Goal: Check status: Check status

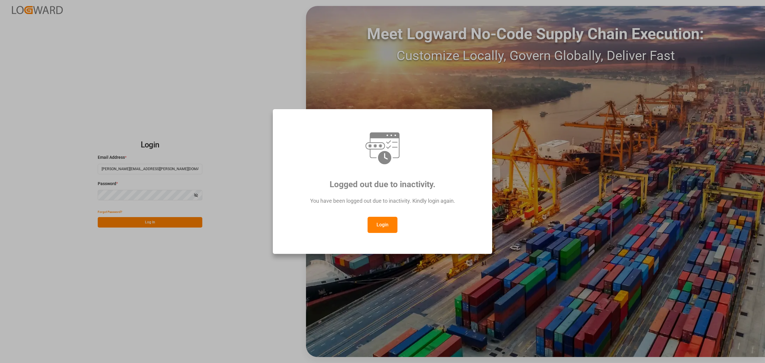
click at [388, 224] on button "Login" at bounding box center [382, 225] width 30 height 16
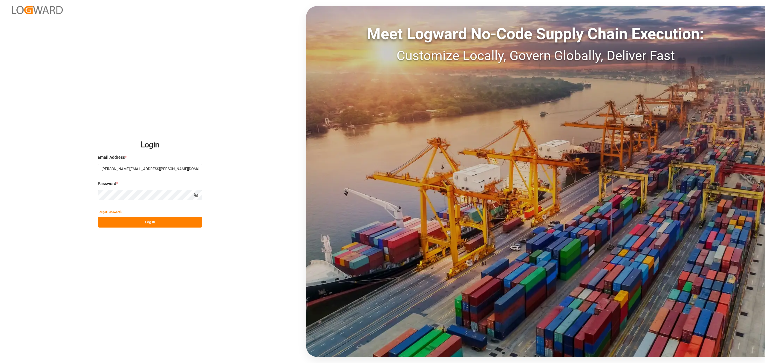
click at [158, 221] on button "Log In" at bounding box center [150, 222] width 105 height 10
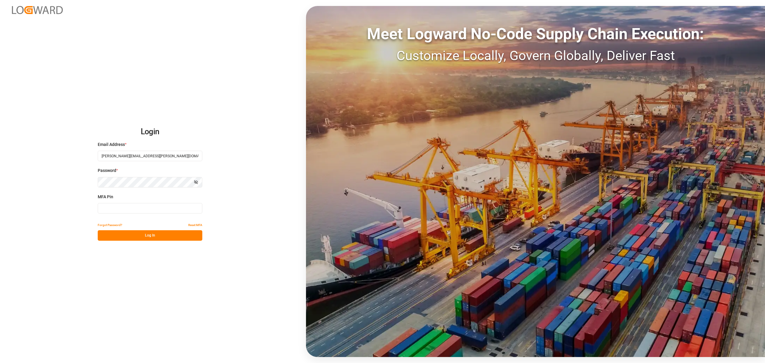
click at [160, 207] on input at bounding box center [150, 208] width 105 height 10
type input "310111"
click at [148, 240] on button "Log In" at bounding box center [150, 235] width 105 height 10
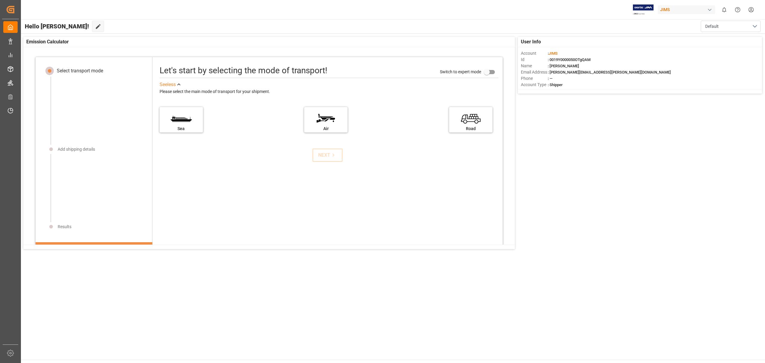
click at [67, 294] on main "Hello [PERSON_NAME]! Edit Cockpit Default User Info Account : [PERSON_NAME] Id …" at bounding box center [392, 189] width 744 height 340
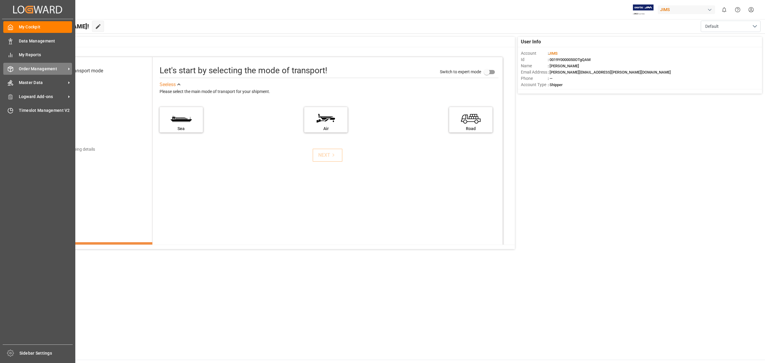
click at [41, 66] on span "Order Management" at bounding box center [42, 69] width 47 height 6
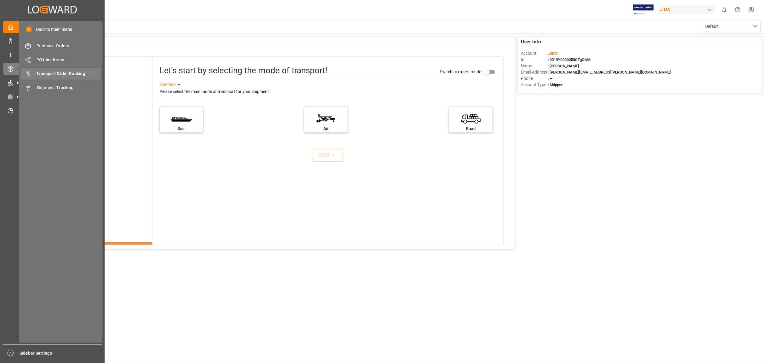
click at [56, 74] on span "Transport Order Booking" at bounding box center [68, 73] width 64 height 6
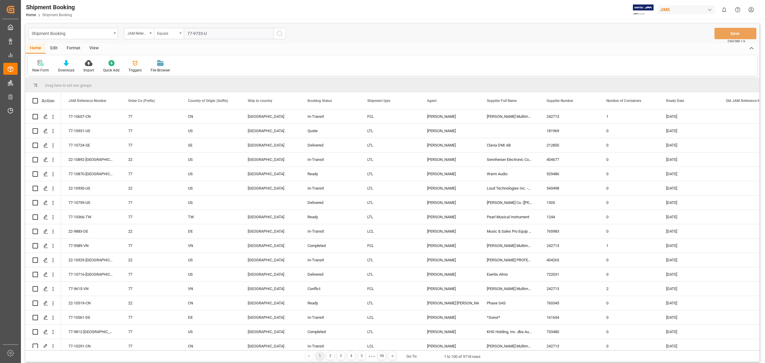
type input "77-9733-[GEOGRAPHIC_DATA]"
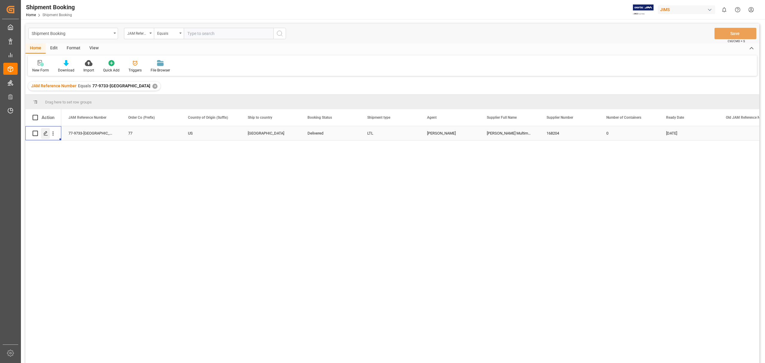
click at [45, 130] on div "Press SPACE to select this row." at bounding box center [45, 133] width 9 height 11
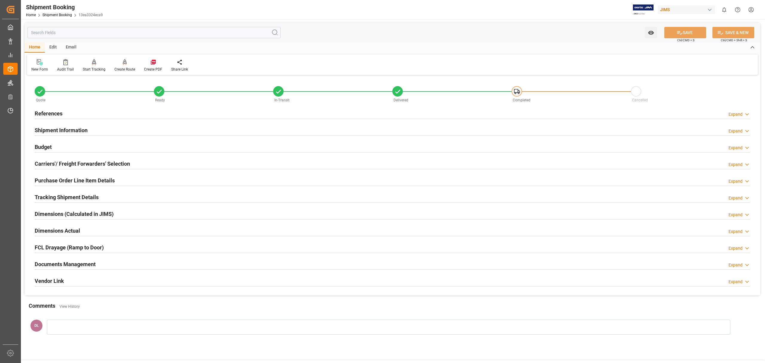
click at [139, 261] on div "Documents Management Expand" at bounding box center [392, 263] width 715 height 11
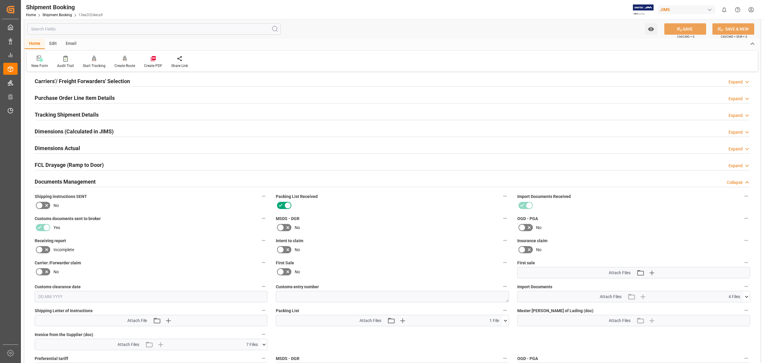
scroll to position [40, 0]
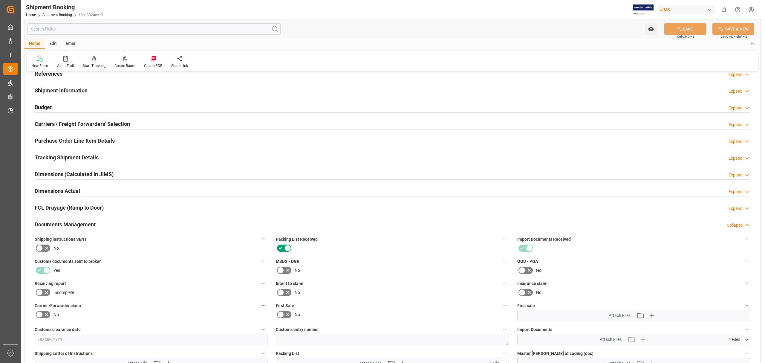
click at [154, 142] on div "Purchase Order Line Item Details Expand" at bounding box center [392, 139] width 715 height 11
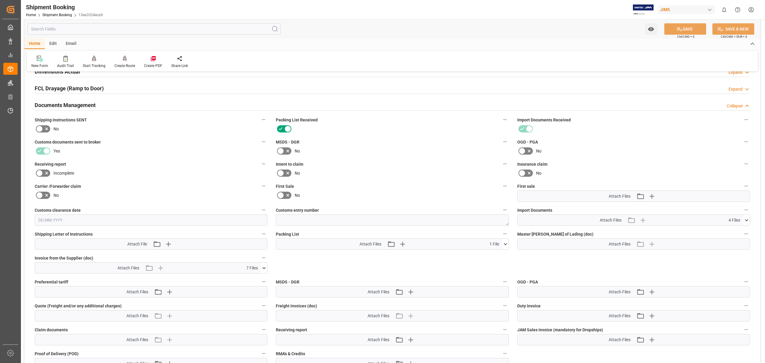
scroll to position [438, 0]
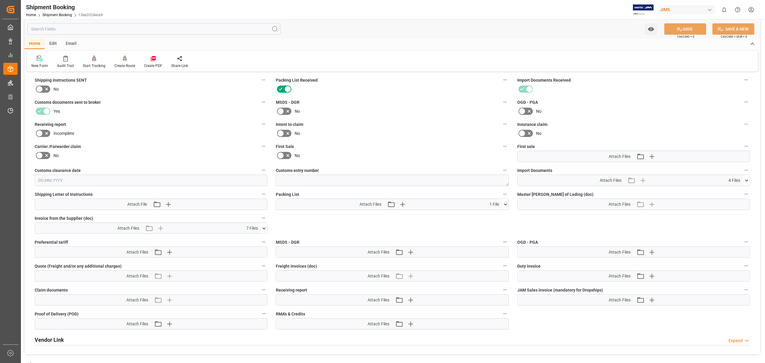
click at [263, 230] on icon at bounding box center [264, 228] width 6 height 6
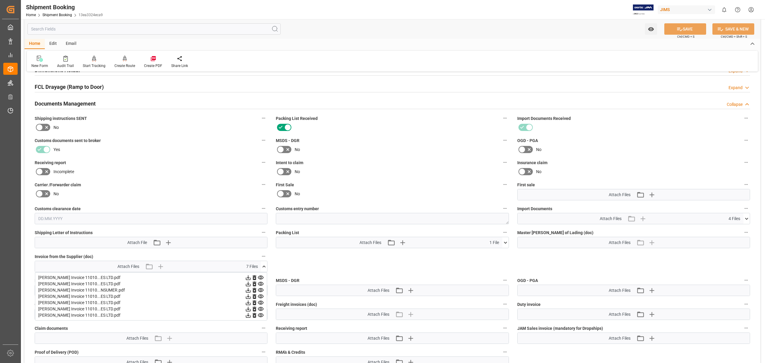
scroll to position [392, 0]
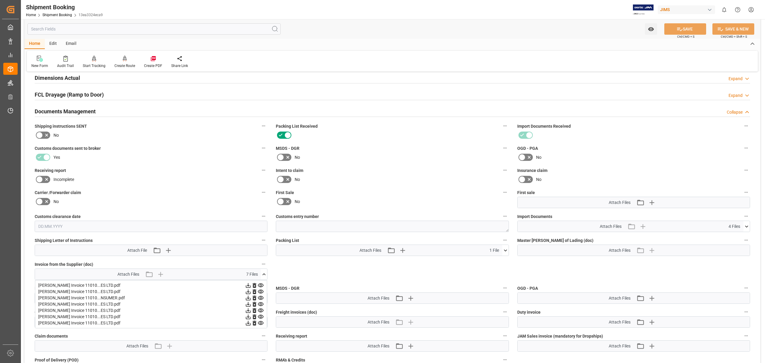
click at [748, 223] on button at bounding box center [746, 226] width 6 height 11
click at [507, 250] on icon at bounding box center [505, 250] width 6 height 6
click at [444, 178] on div "No" at bounding box center [392, 179] width 233 height 10
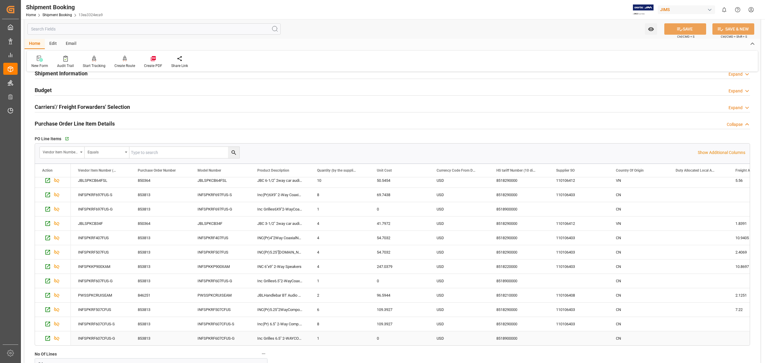
scroll to position [0, 0]
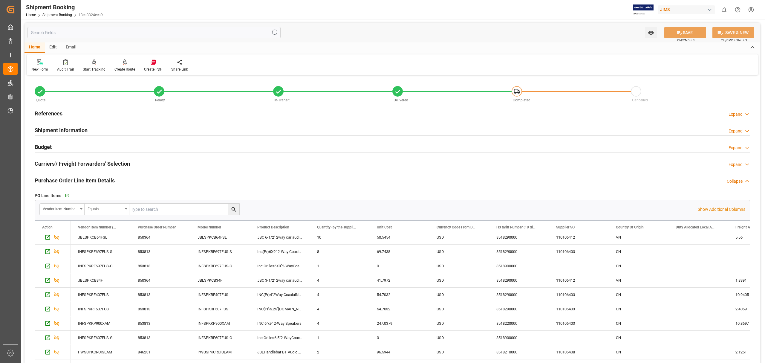
click at [79, 176] on h2 "Purchase Order Line Item Details" at bounding box center [75, 180] width 80 height 8
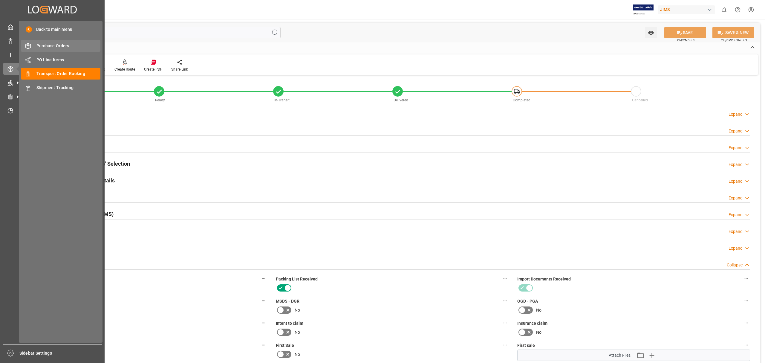
click at [53, 49] on span "Purchase Orders" at bounding box center [68, 46] width 64 height 6
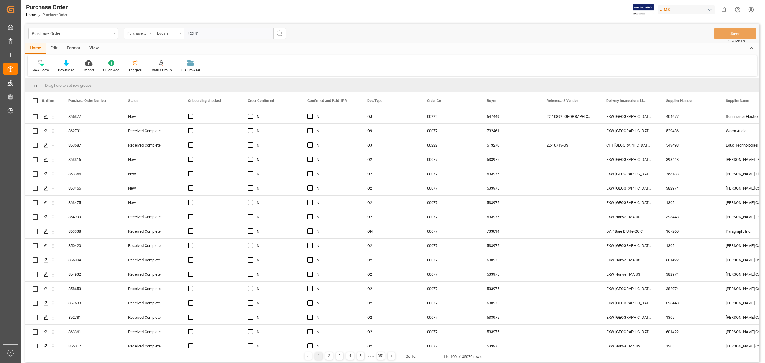
type input "853813"
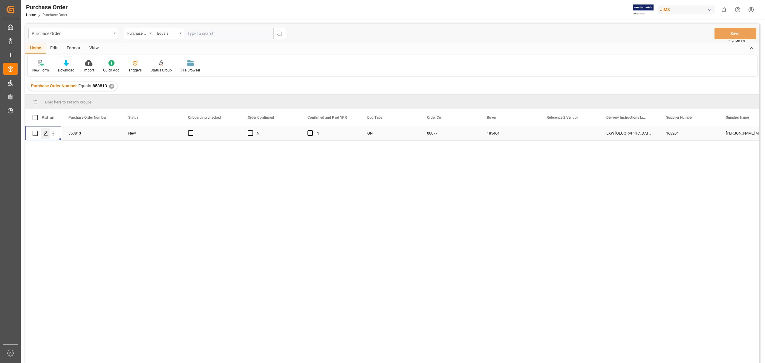
click at [45, 136] on div "Press SPACE to select this row." at bounding box center [45, 133] width 9 height 11
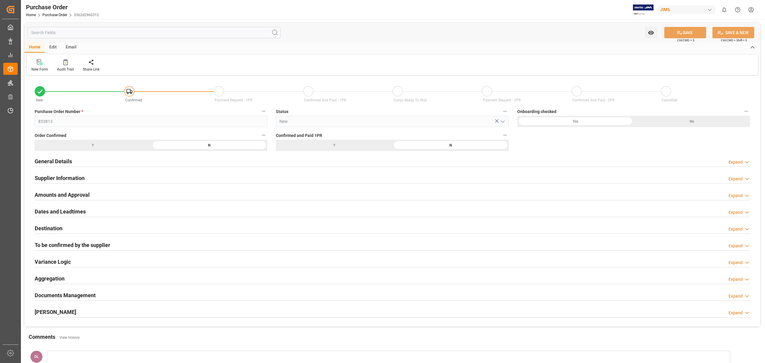
click at [78, 293] on h2 "Documents Management" at bounding box center [65, 295] width 61 height 8
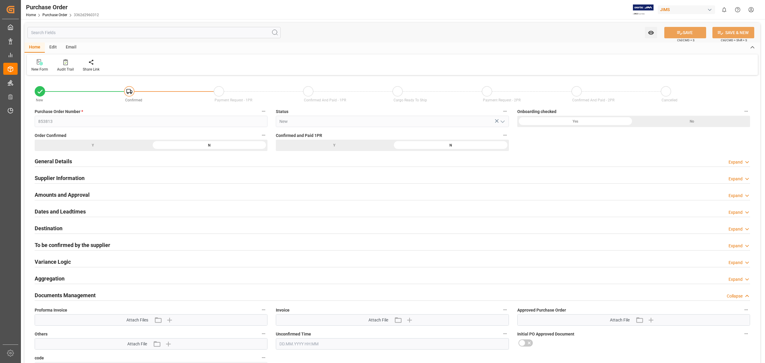
click at [103, 162] on div "General Details Expand" at bounding box center [392, 160] width 715 height 11
